Goal: Obtain resource: Obtain resource

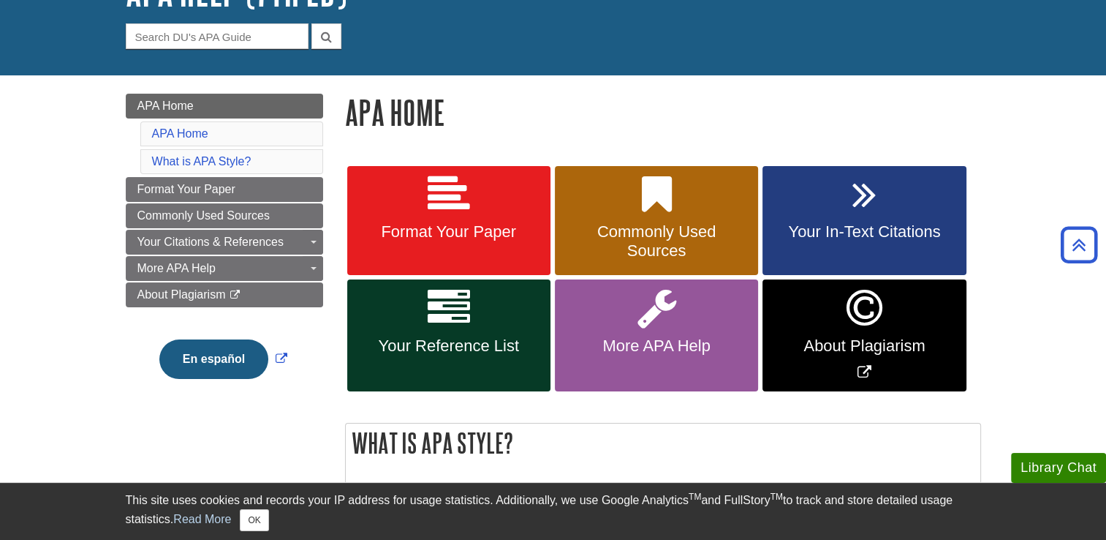
scroll to position [124, 0]
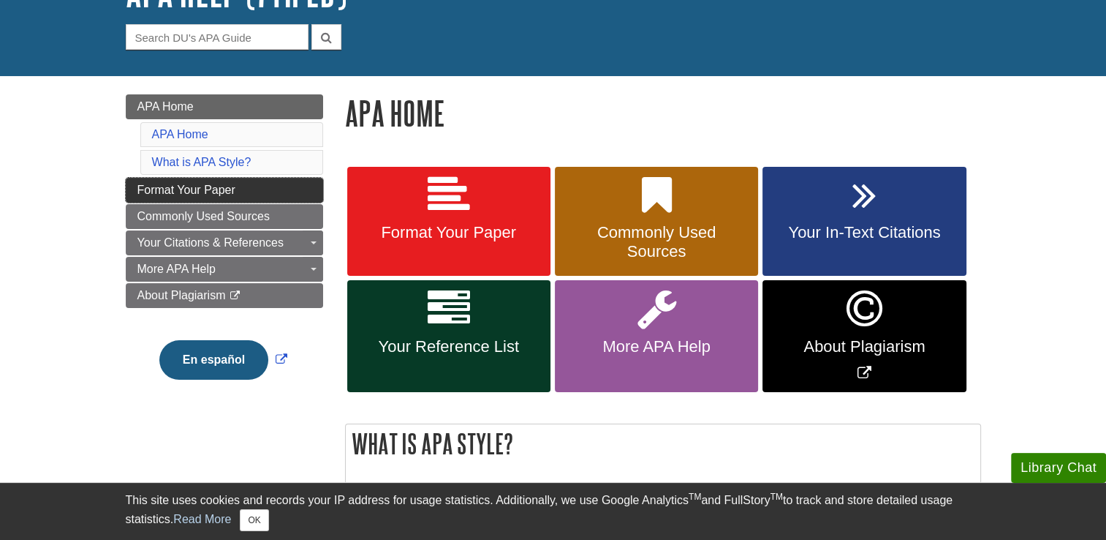
click at [316, 192] on link "Format Your Paper" at bounding box center [224, 190] width 197 height 25
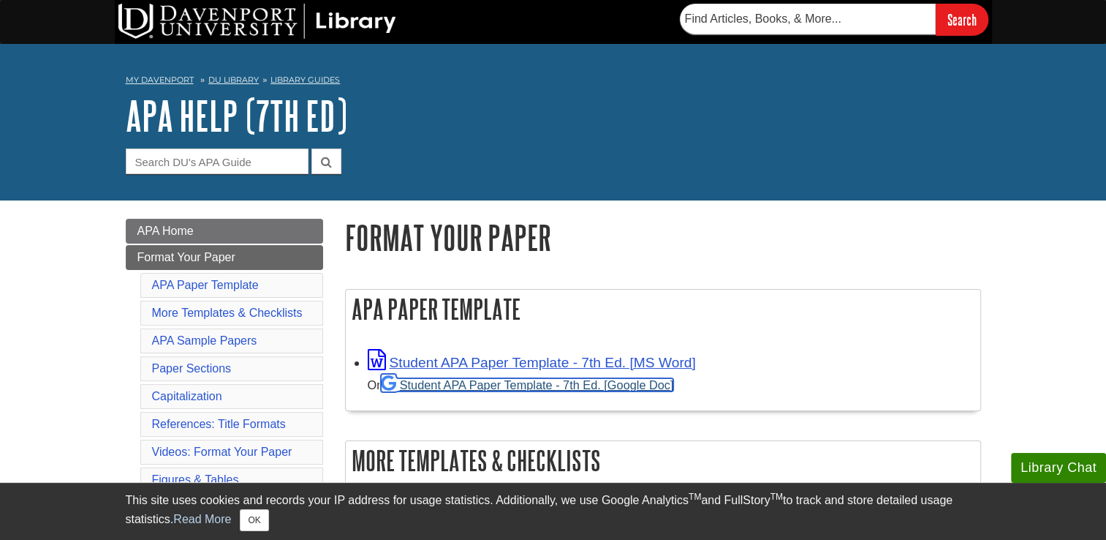
click at [490, 387] on link "Student APA Paper Template - 7th Ed. [Google Doc]" at bounding box center [527, 384] width 293 height 13
